Goal: Information Seeking & Learning: Compare options

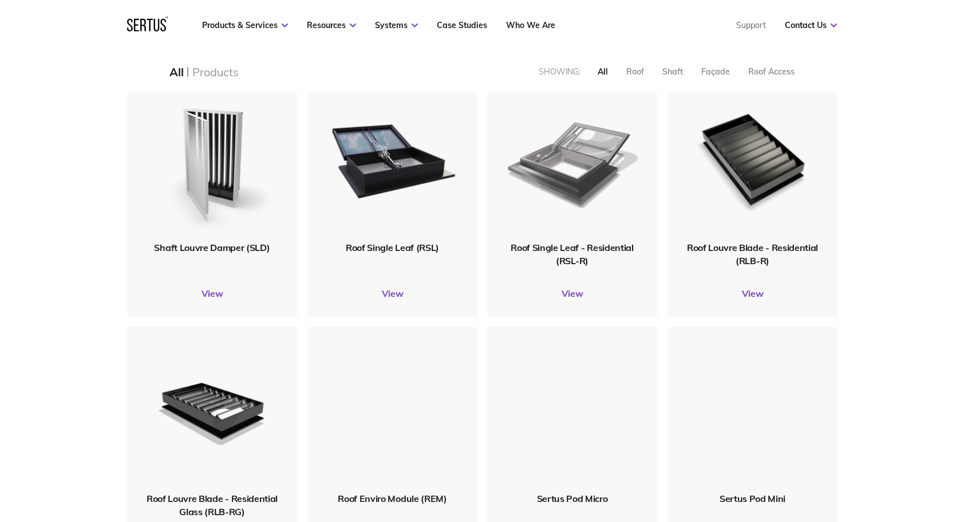
click at [550, 167] on img at bounding box center [572, 158] width 131 height 160
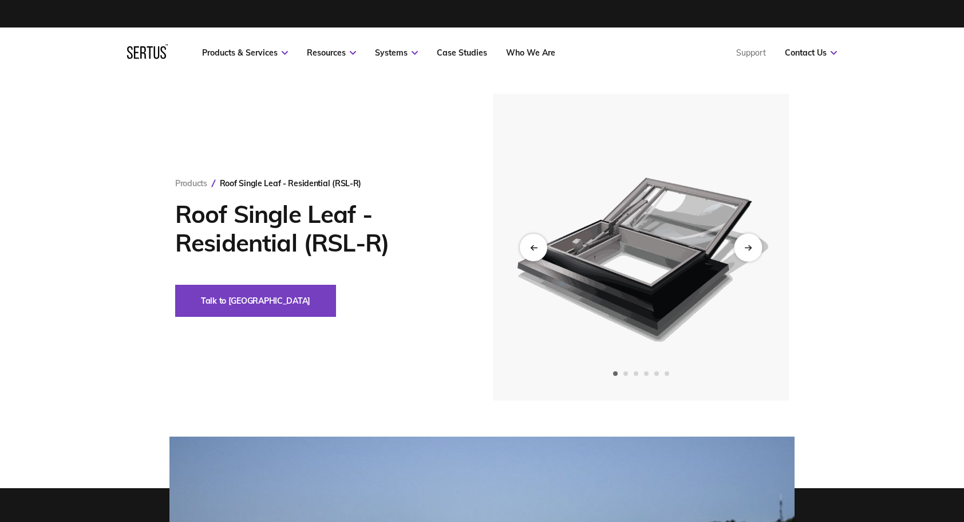
click at [754, 243] on div "Next slide" at bounding box center [748, 247] width 28 height 28
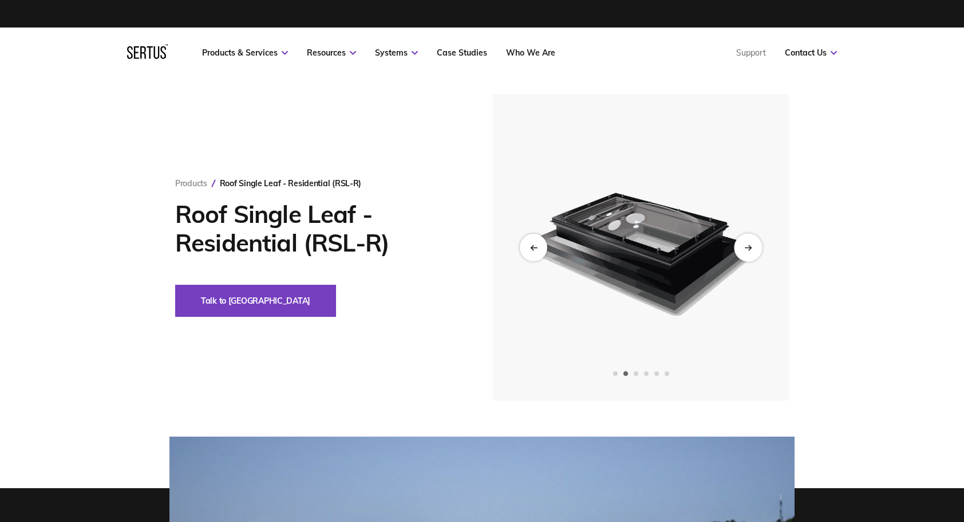
click at [750, 247] on icon "Next slide" at bounding box center [748, 247] width 6 height 0
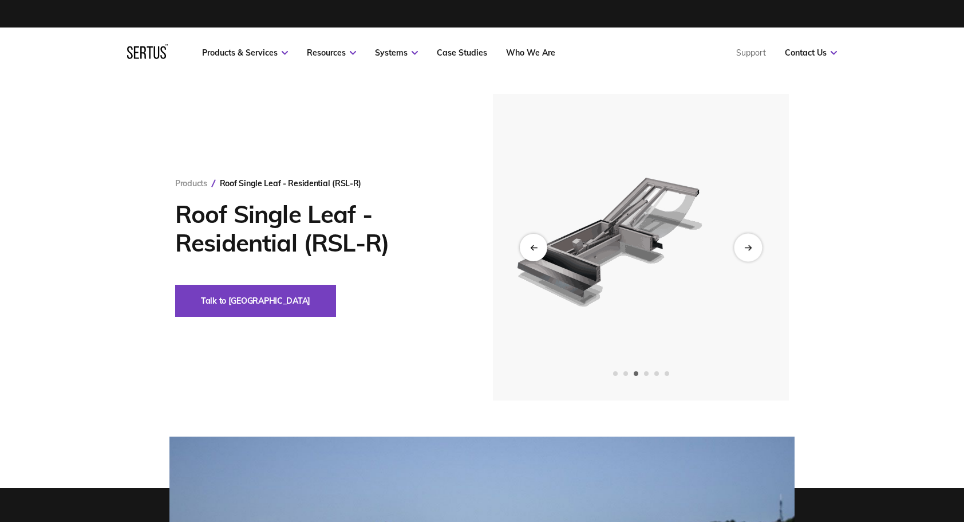
click at [749, 247] on icon "Next slide" at bounding box center [748, 247] width 6 height 0
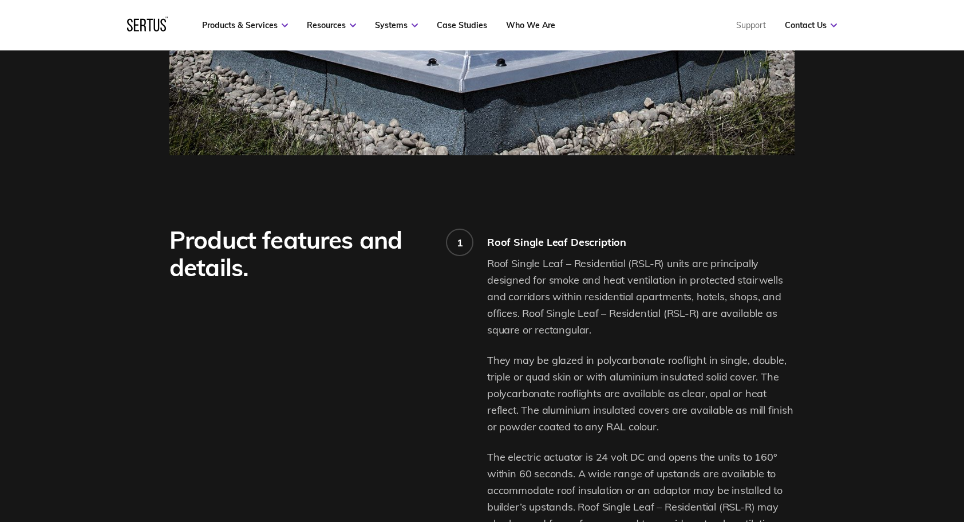
scroll to position [744, 0]
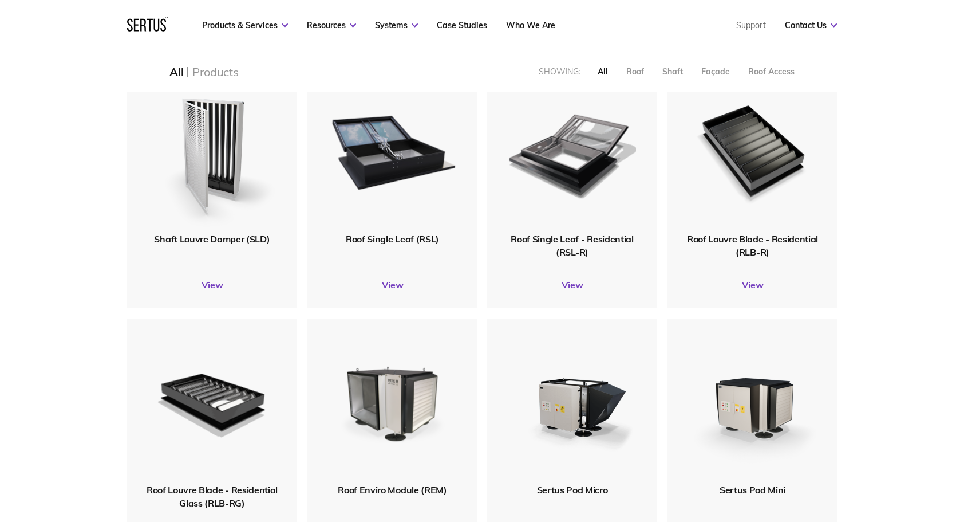
scroll to position [286, 0]
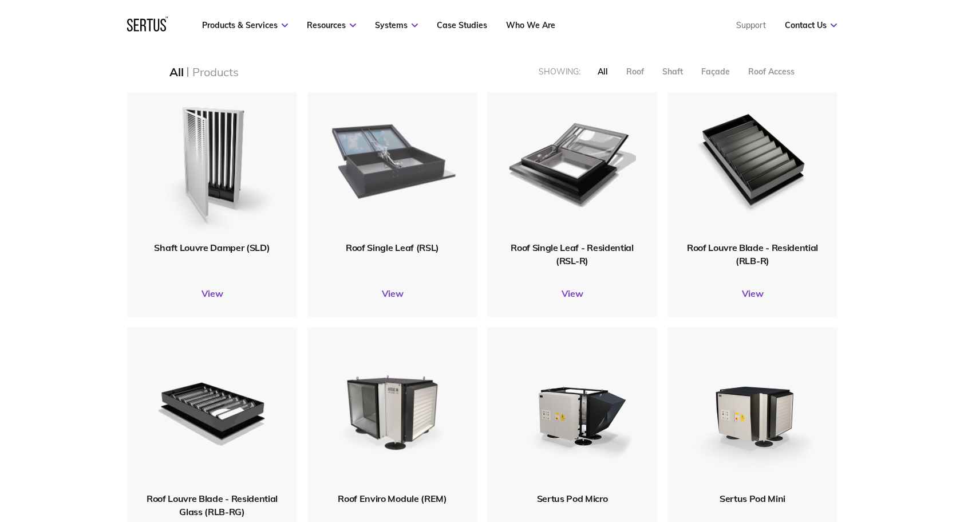
click at [394, 179] on img at bounding box center [393, 158] width 128 height 157
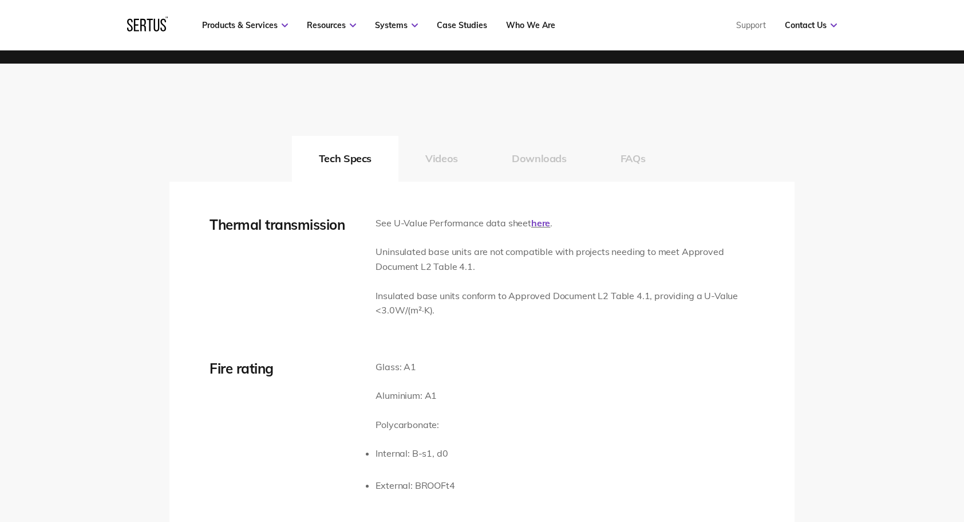
scroll to position [1661, 0]
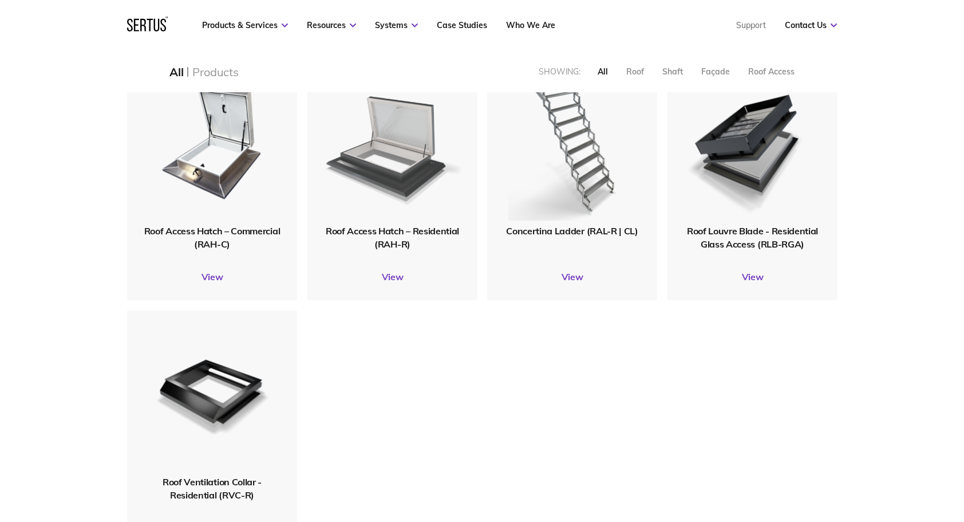
scroll to position [1374, 0]
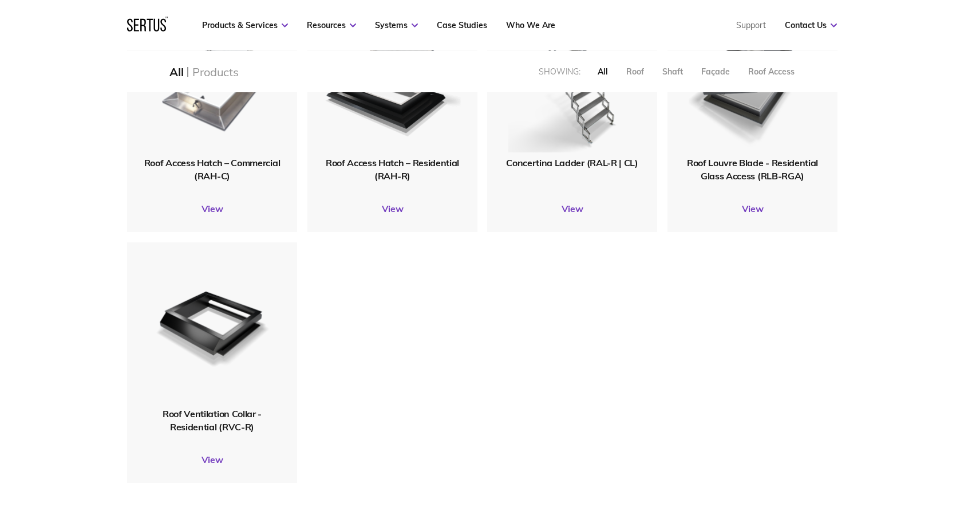
click at [254, 130] on img at bounding box center [212, 73] width 128 height 157
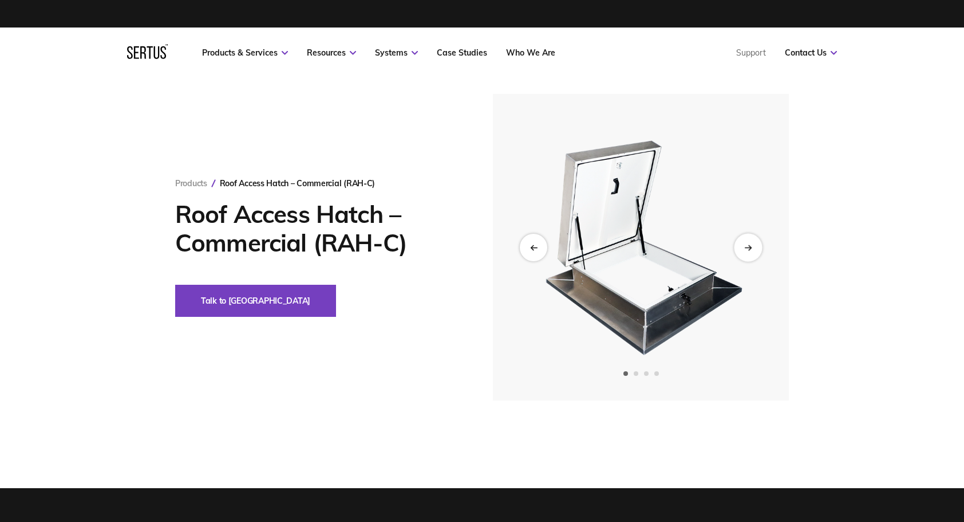
click at [750, 240] on div "Next slide" at bounding box center [748, 247] width 28 height 28
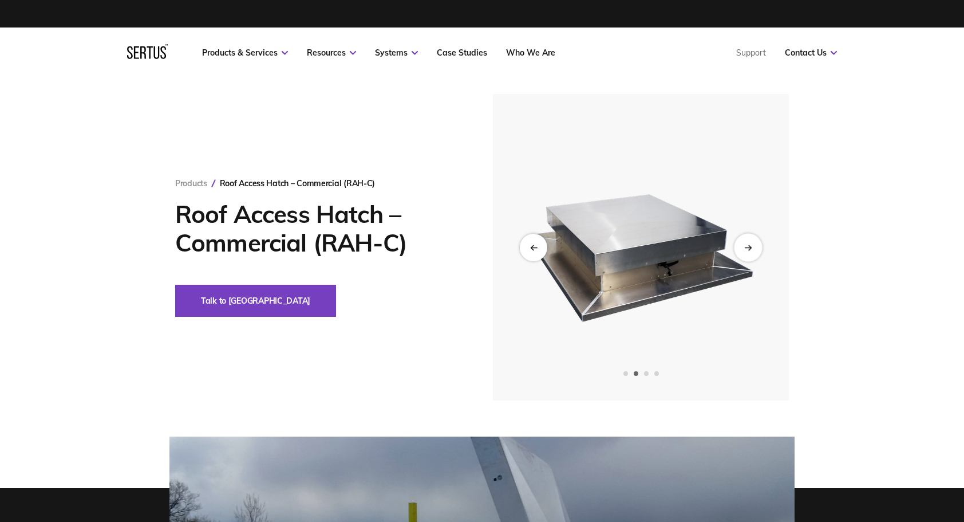
click at [754, 241] on div "Next slide" at bounding box center [748, 247] width 28 height 28
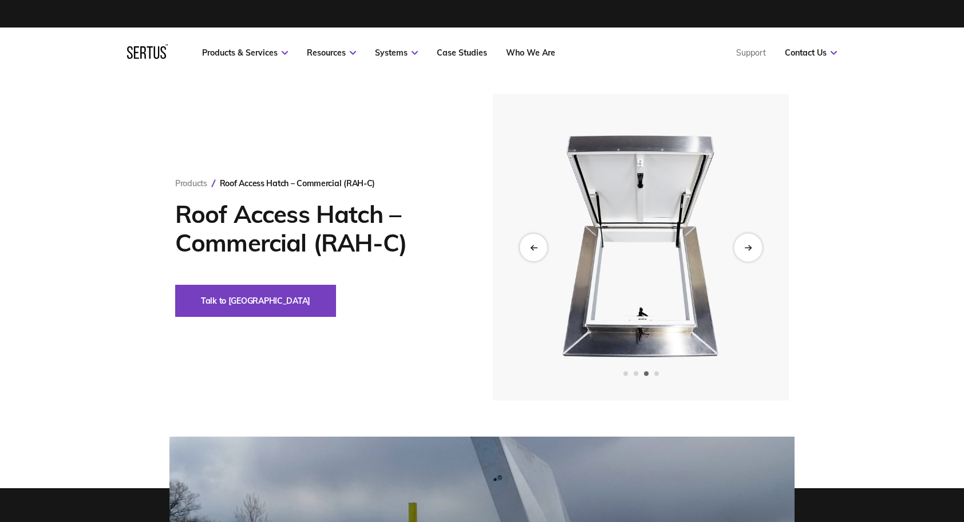
click at [754, 242] on div "Next slide" at bounding box center [748, 247] width 28 height 28
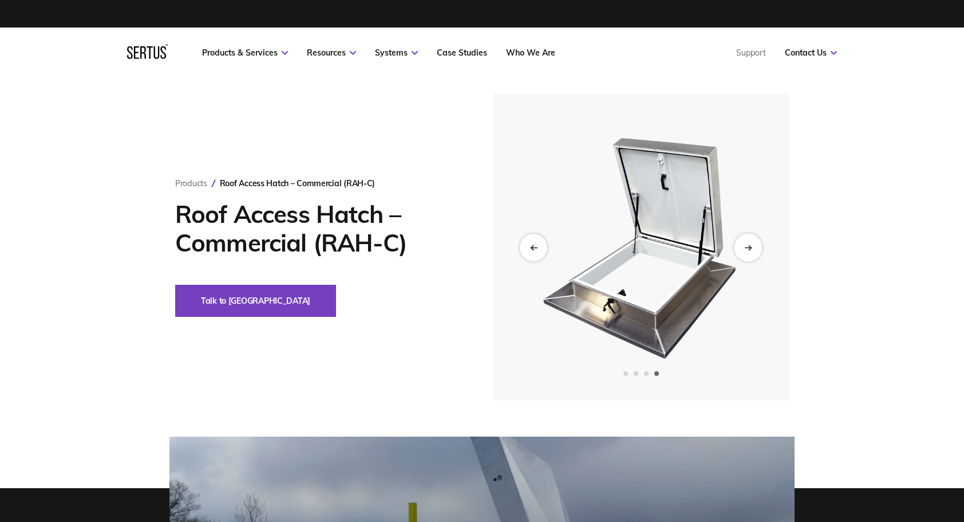
click at [752, 242] on div "Next slide" at bounding box center [748, 247] width 28 height 28
click at [742, 253] on div "Next slide" at bounding box center [748, 247] width 28 height 28
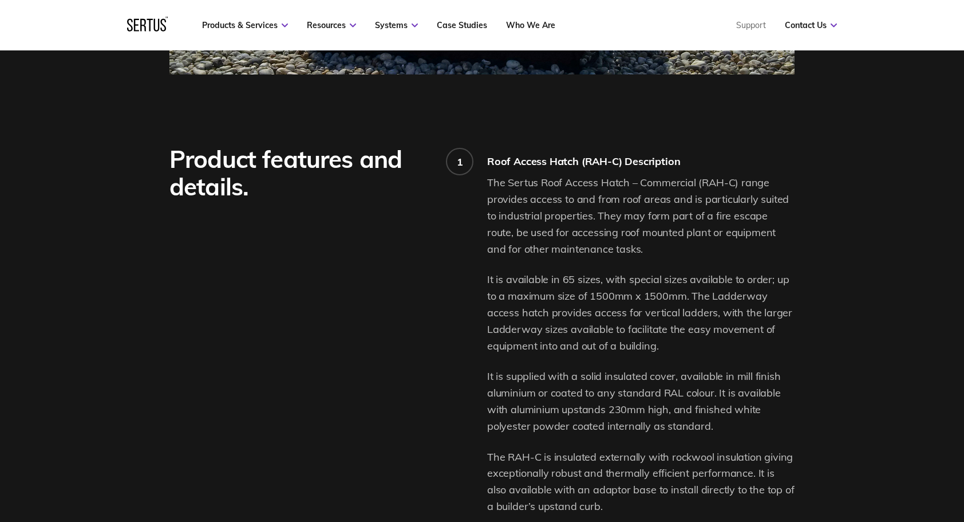
scroll to position [630, 0]
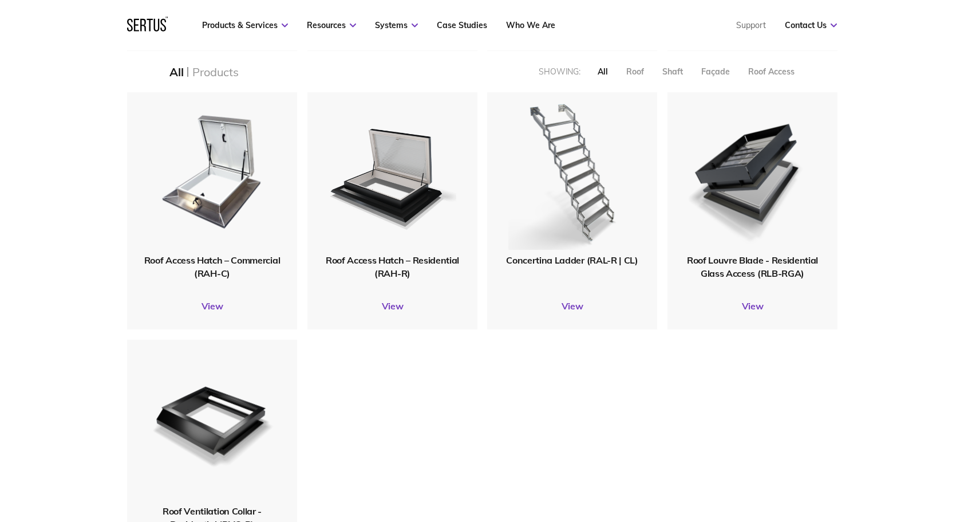
scroll to position [1212, 0]
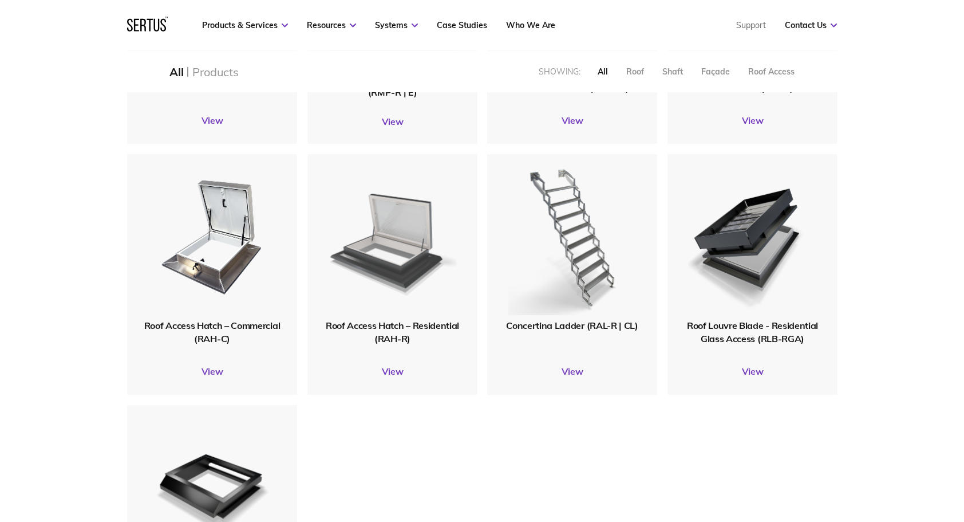
click at [346, 261] on img at bounding box center [392, 236] width 129 height 158
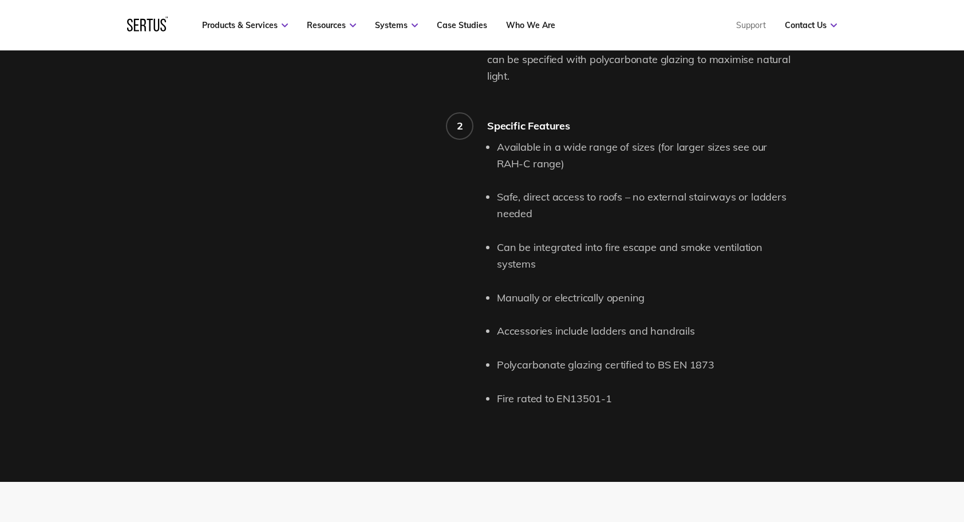
scroll to position [1145, 0]
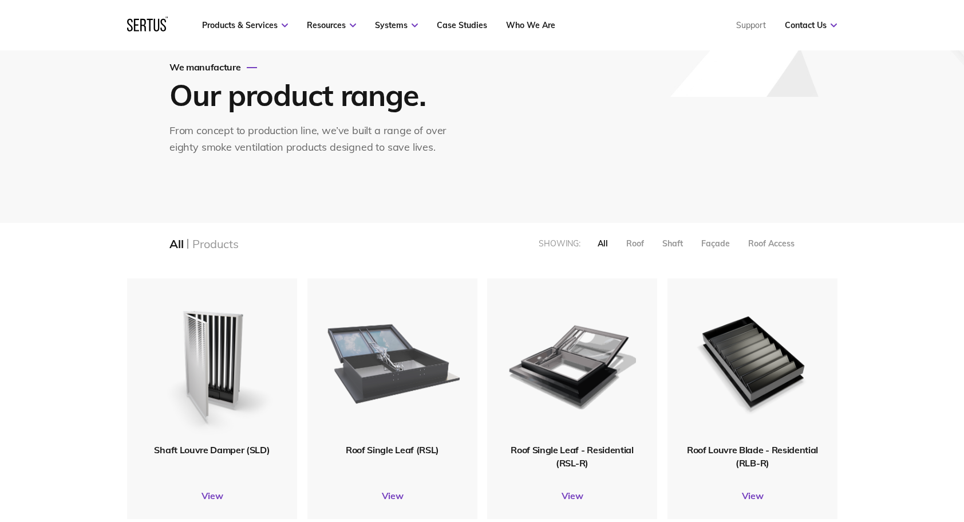
scroll to position [66, 0]
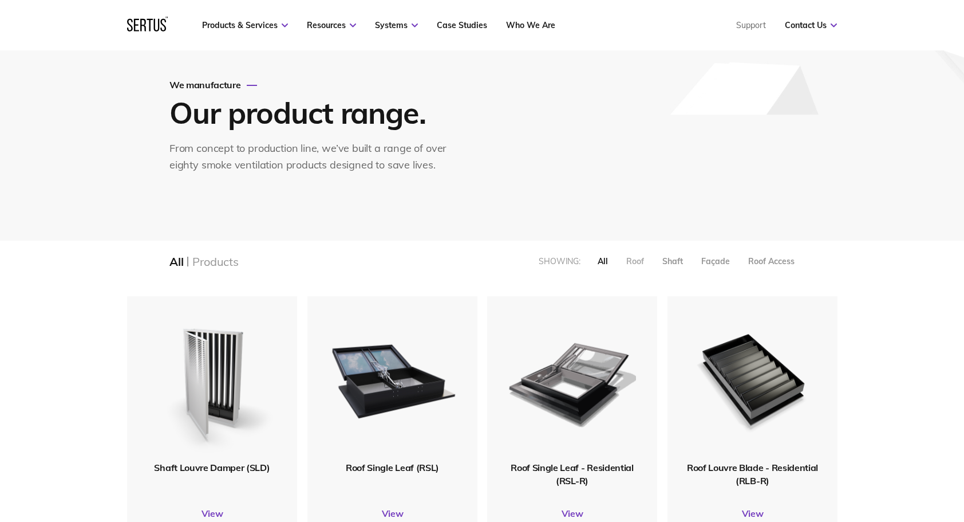
click at [643, 260] on div "Roof" at bounding box center [636, 261] width 18 height 10
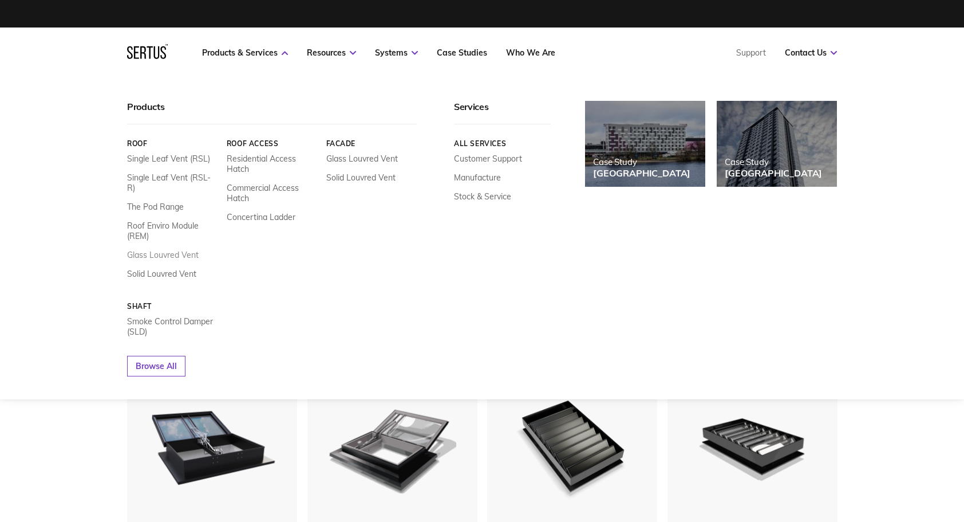
click at [174, 250] on link "Glass Louvred Vent" at bounding box center [163, 255] width 72 height 10
